Goal: Transaction & Acquisition: Obtain resource

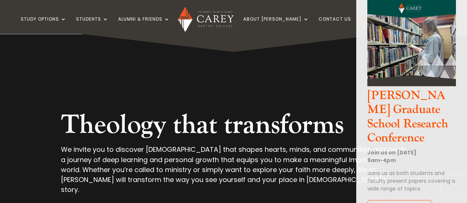
click at [252, 92] on div "Theology that transforms We invite you to discover theology that shapes hearts,…" at bounding box center [233, 166] width 411 height 285
click at [327, 48] on img at bounding box center [411, 42] width 89 height 89
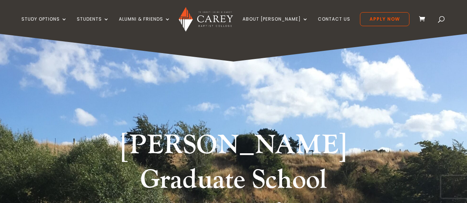
click at [154, 17] on link "Alumni & Friends" at bounding box center [145, 25] width 52 height 17
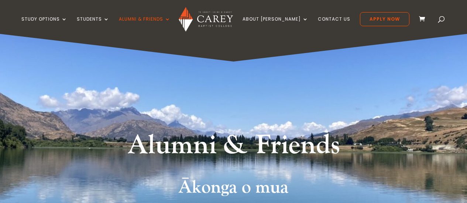
click at [266, 47] on link "Give to [PERSON_NAME]" at bounding box center [286, 48] width 111 height 12
click at [260, 50] on link "Give to [PERSON_NAME]" at bounding box center [286, 48] width 111 height 12
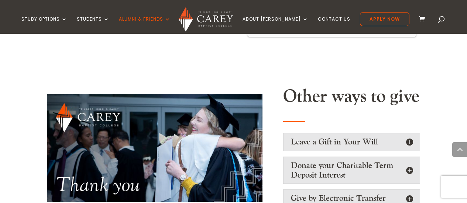
scroll to position [531, 0]
